Goal: Navigation & Orientation: Find specific page/section

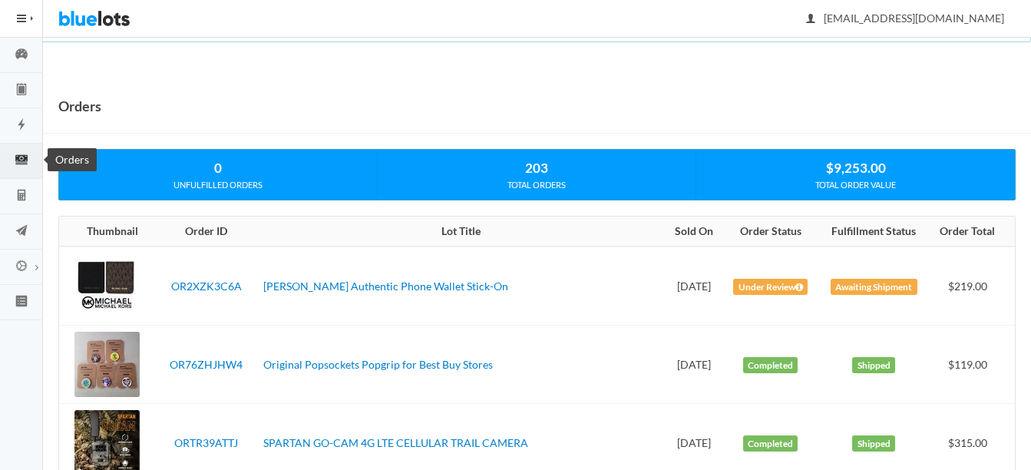
click at [22, 159] on circle "cash" at bounding box center [21, 158] width 3 height 3
click at [18, 125] on icon "flash" at bounding box center [21, 124] width 43 height 14
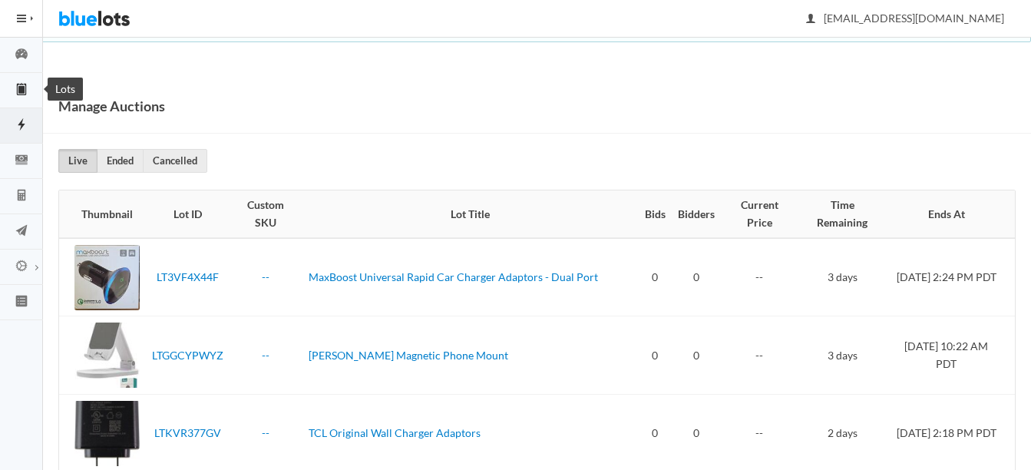
click at [15, 78] on link "Lots" at bounding box center [21, 90] width 43 height 35
